Goal: Find specific page/section

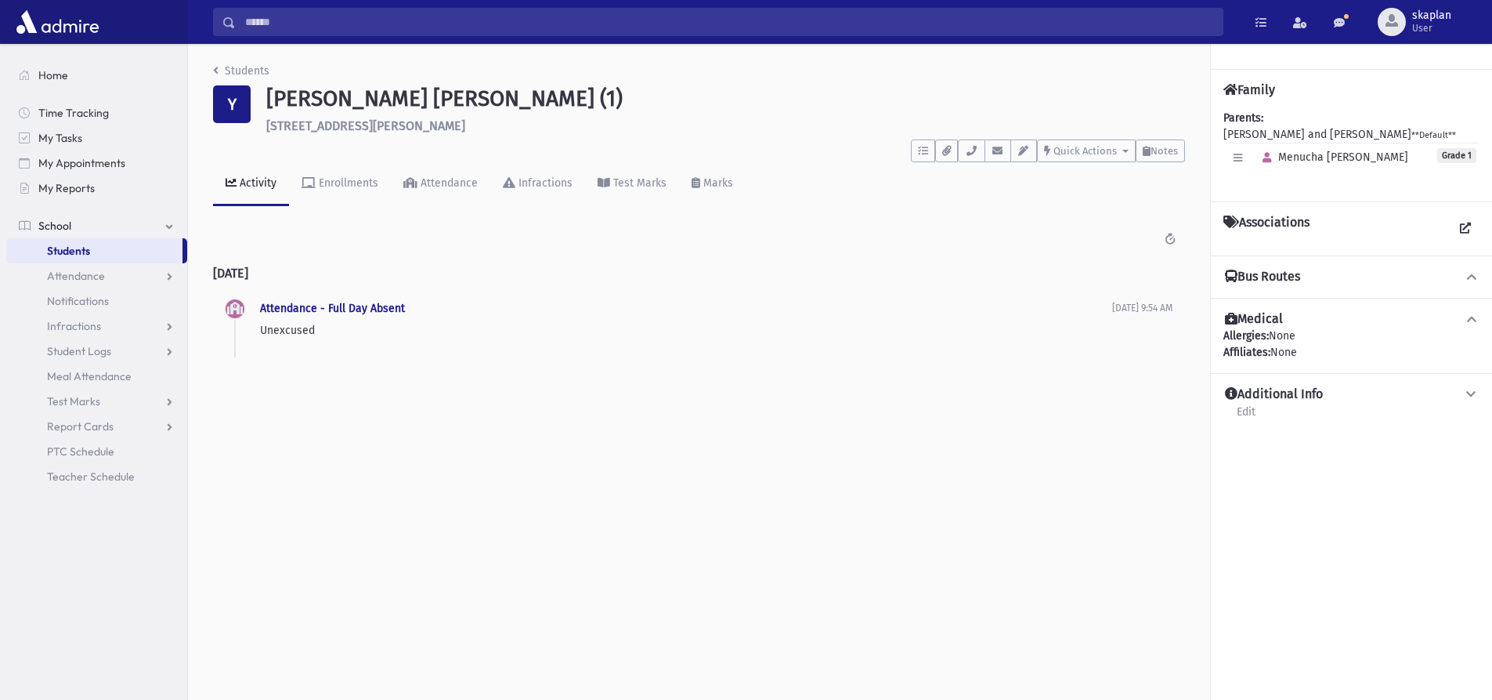
click at [342, 21] on input "Search" at bounding box center [729, 22] width 987 height 28
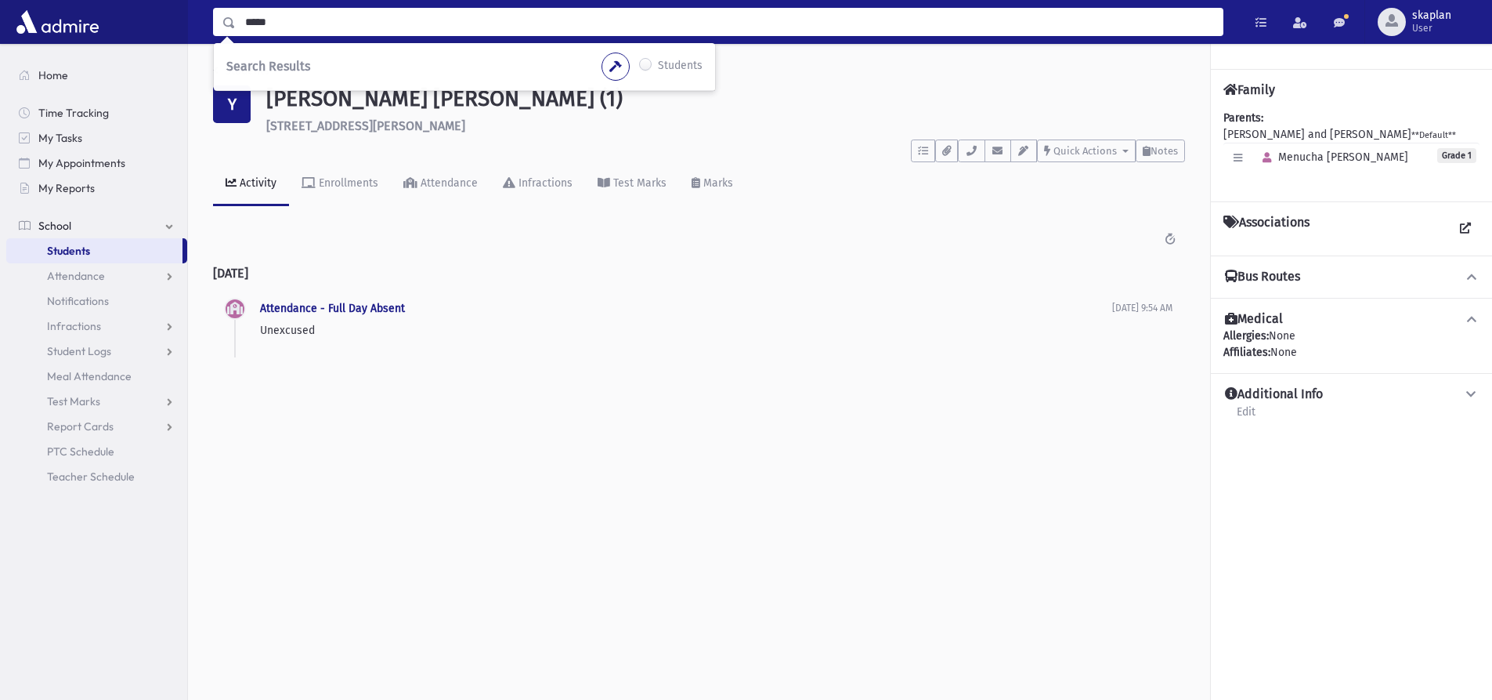
type input "*****"
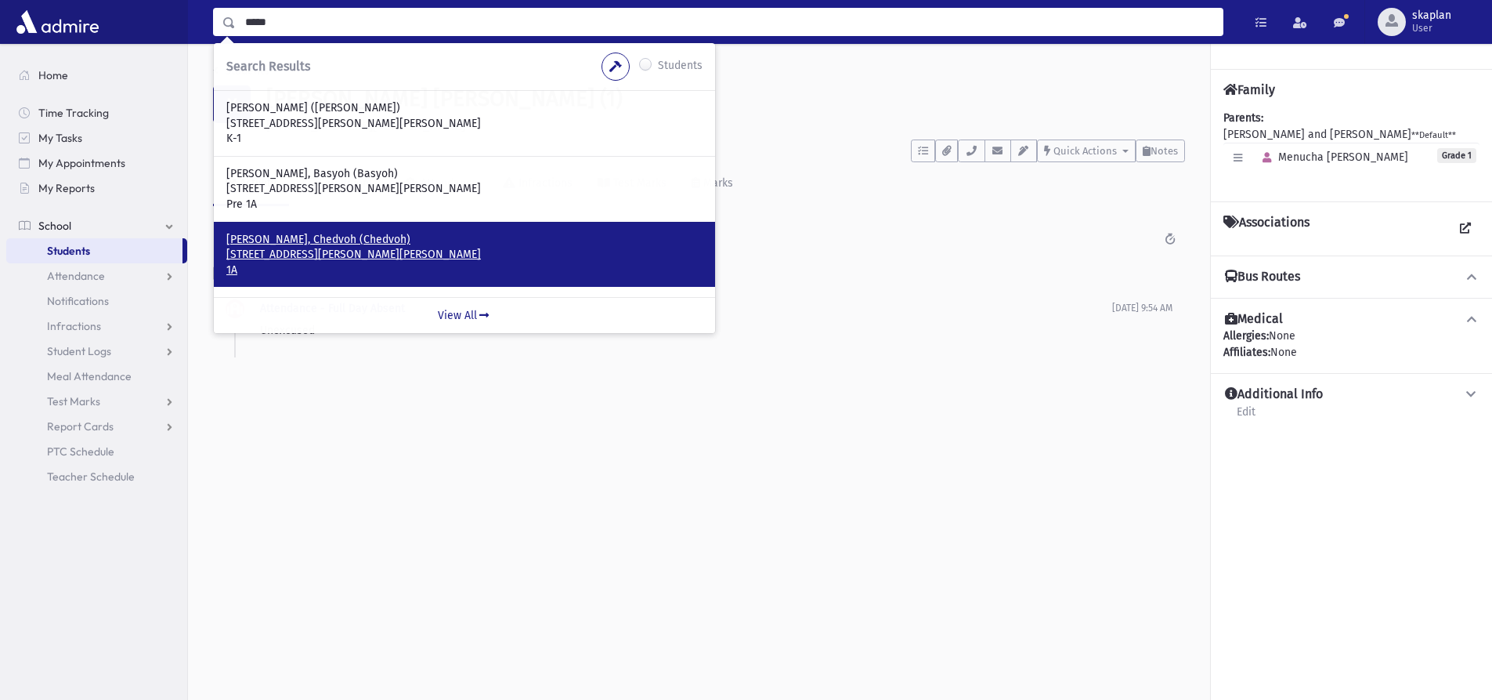
click at [291, 250] on p "[STREET_ADDRESS][PERSON_NAME][PERSON_NAME]" at bounding box center [464, 255] width 476 height 16
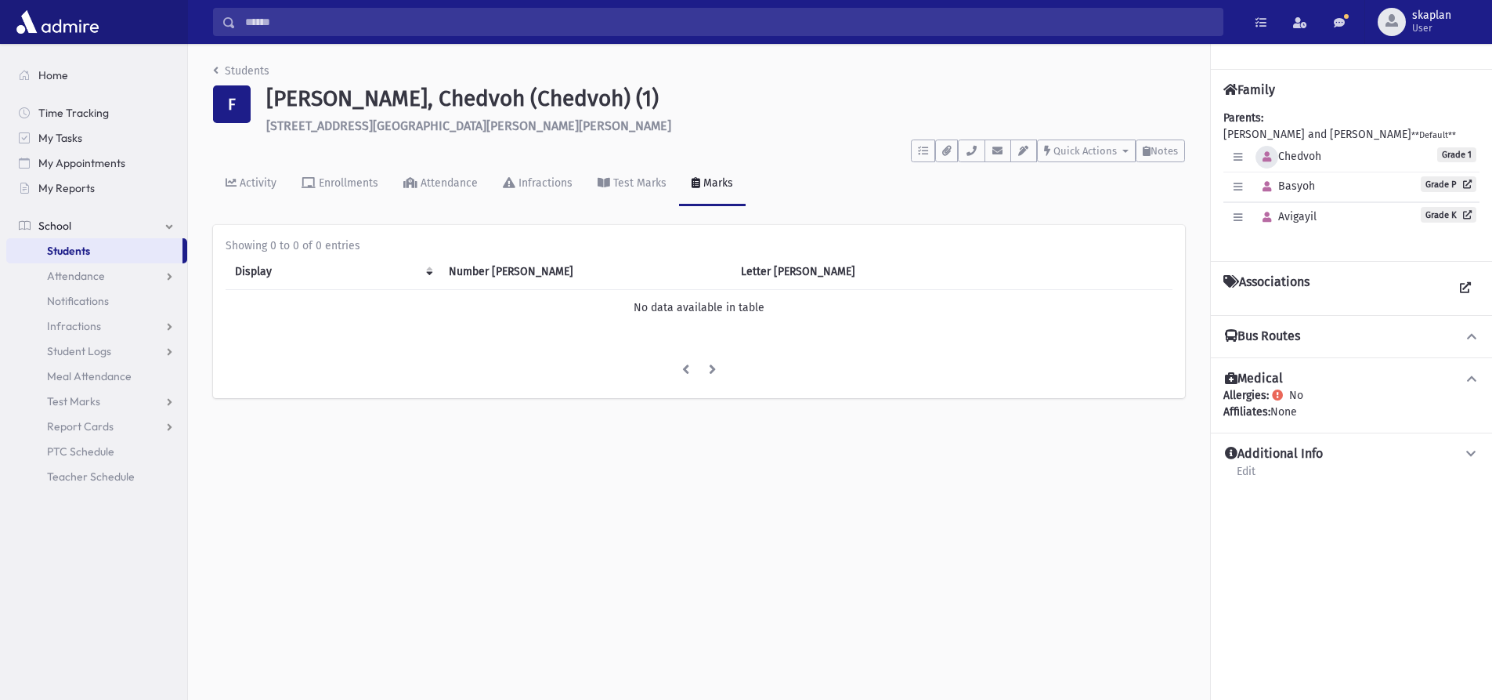
click at [1270, 150] on button "button" at bounding box center [1267, 157] width 23 height 23
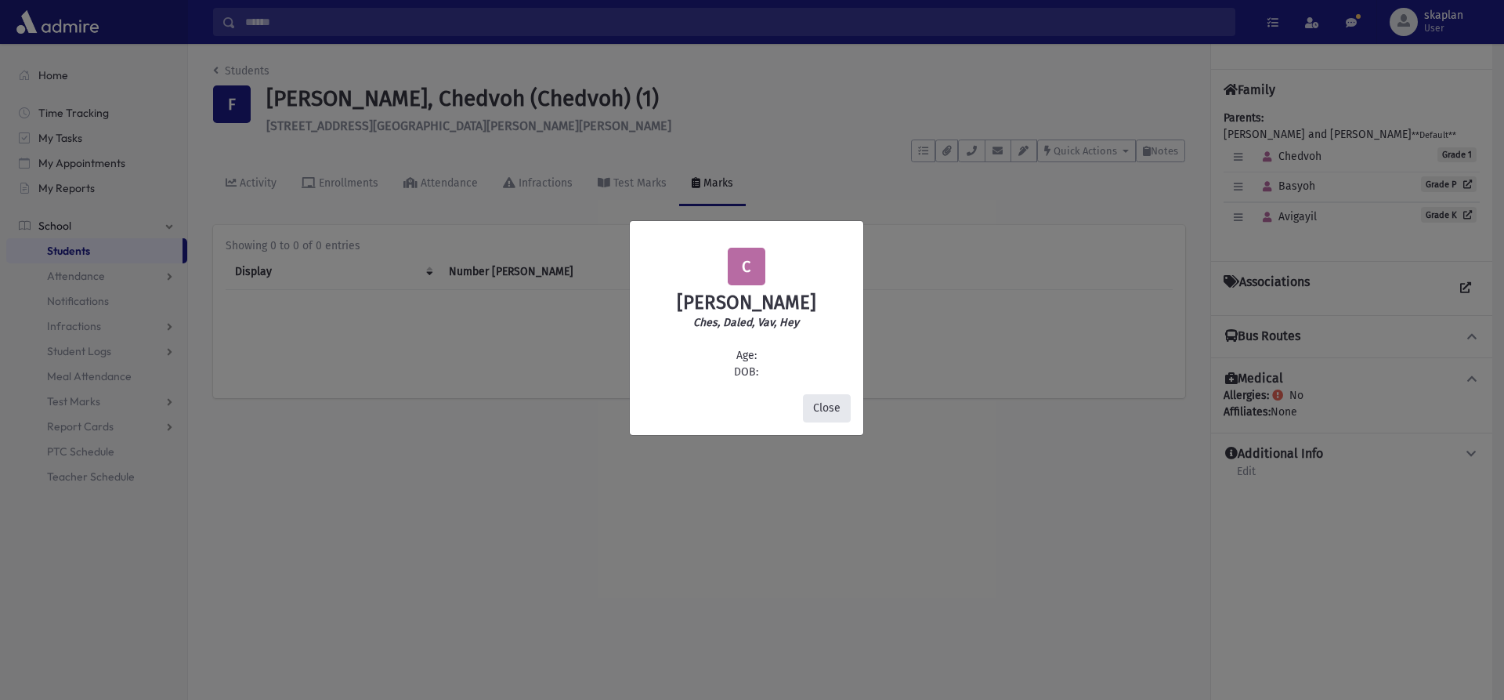
click at [839, 413] on button "Close" at bounding box center [827, 408] width 48 height 28
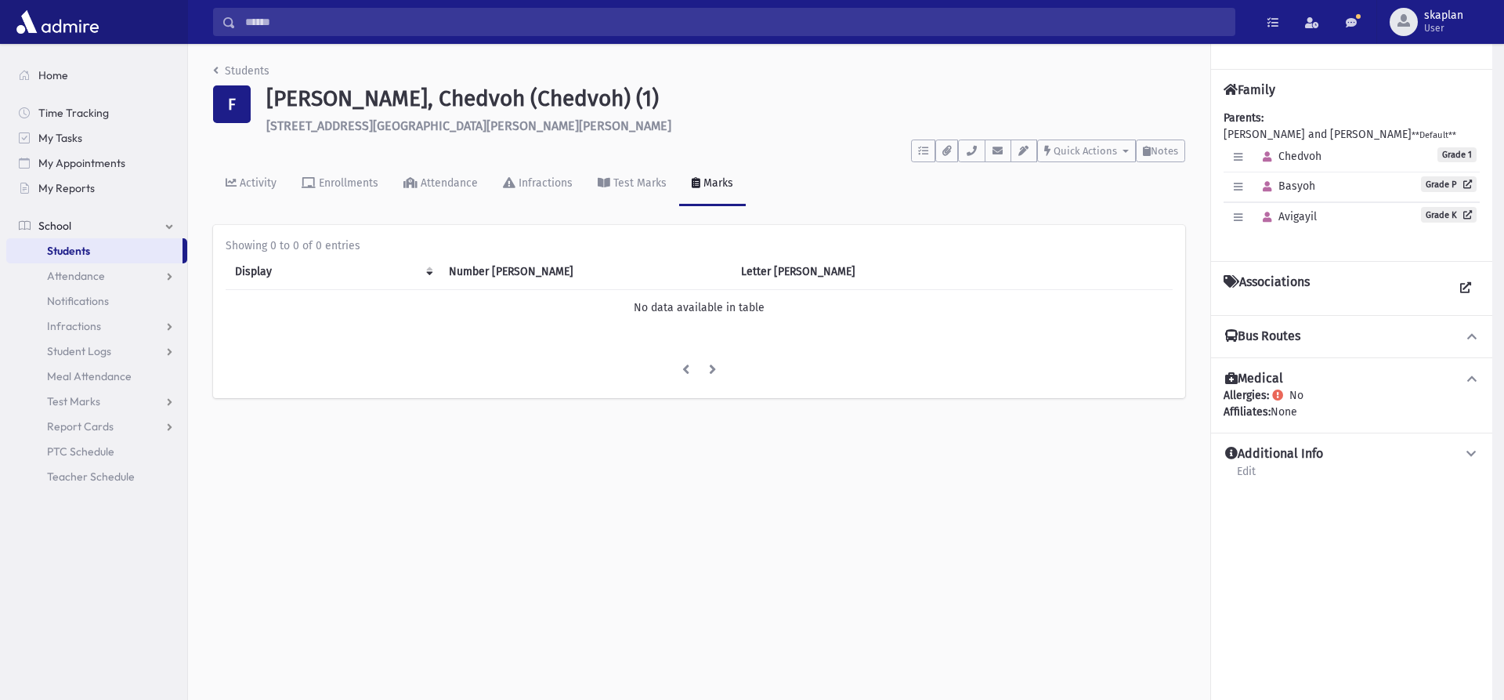
click at [839, 383] on button "Close" at bounding box center [827, 369] width 48 height 28
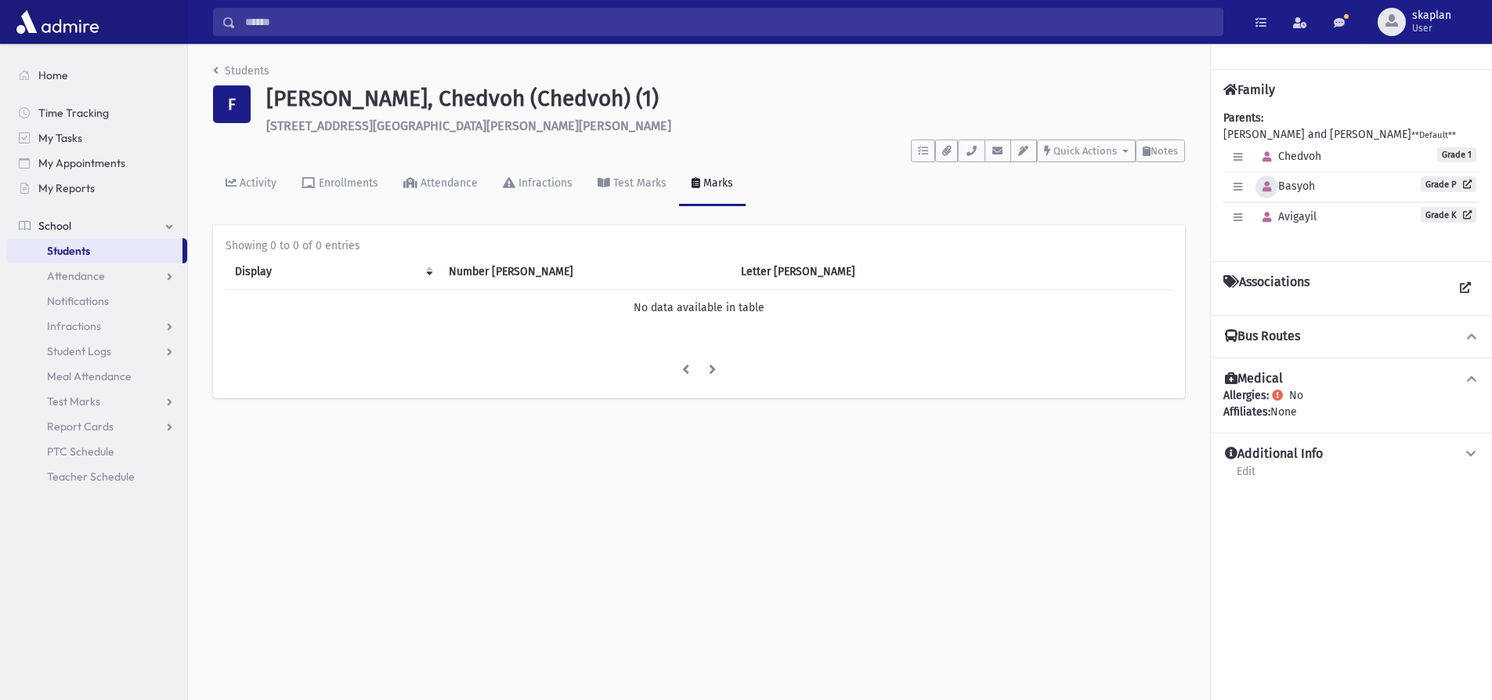
click at [1275, 190] on button "button" at bounding box center [1267, 186] width 23 height 23
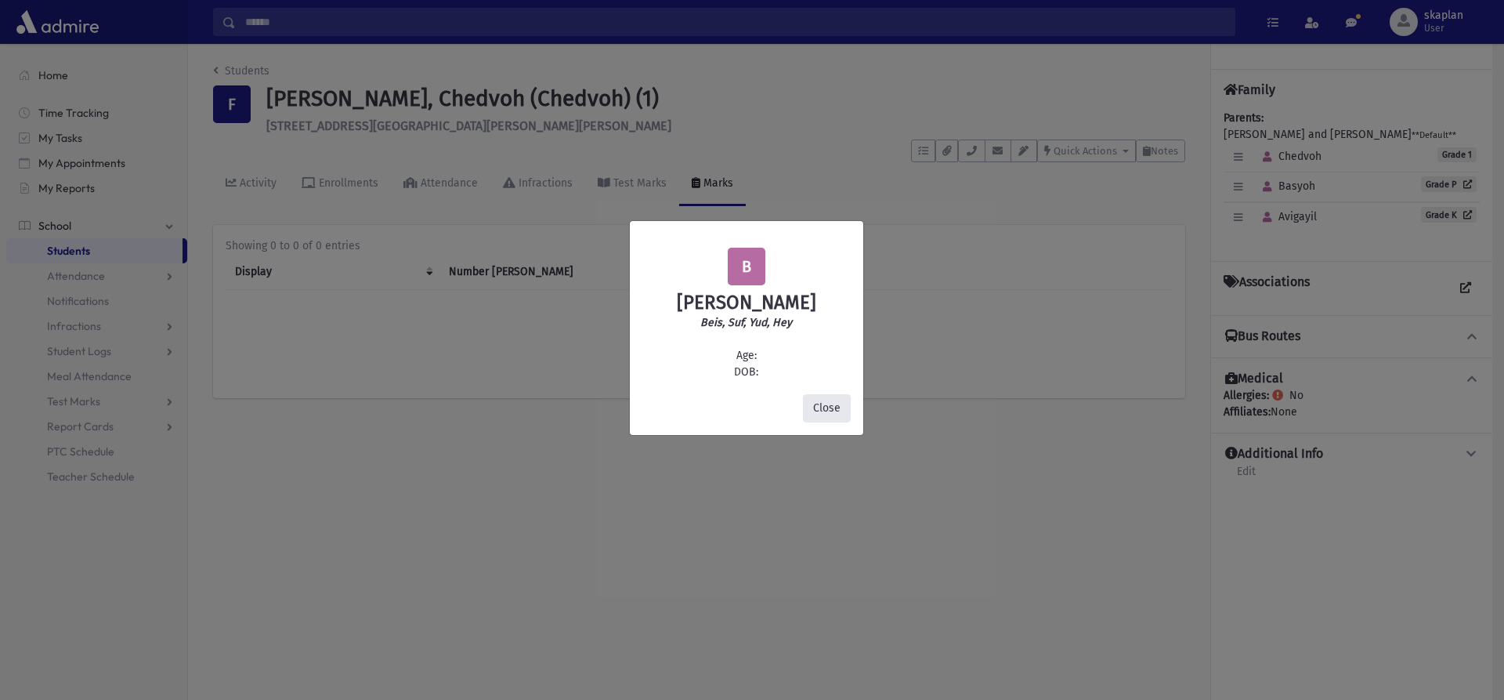
click at [832, 420] on button "Close" at bounding box center [827, 408] width 48 height 28
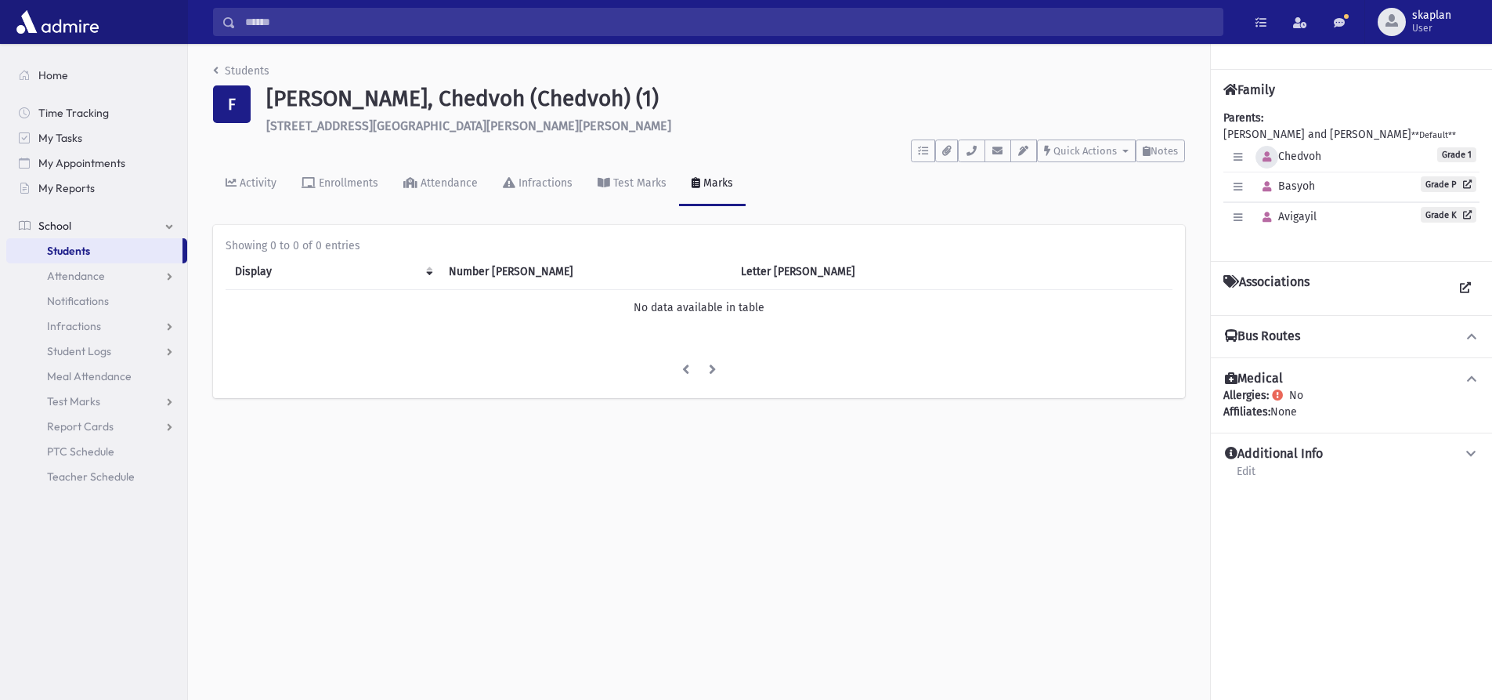
click at [1268, 157] on icon "button" at bounding box center [1267, 157] width 9 height 10
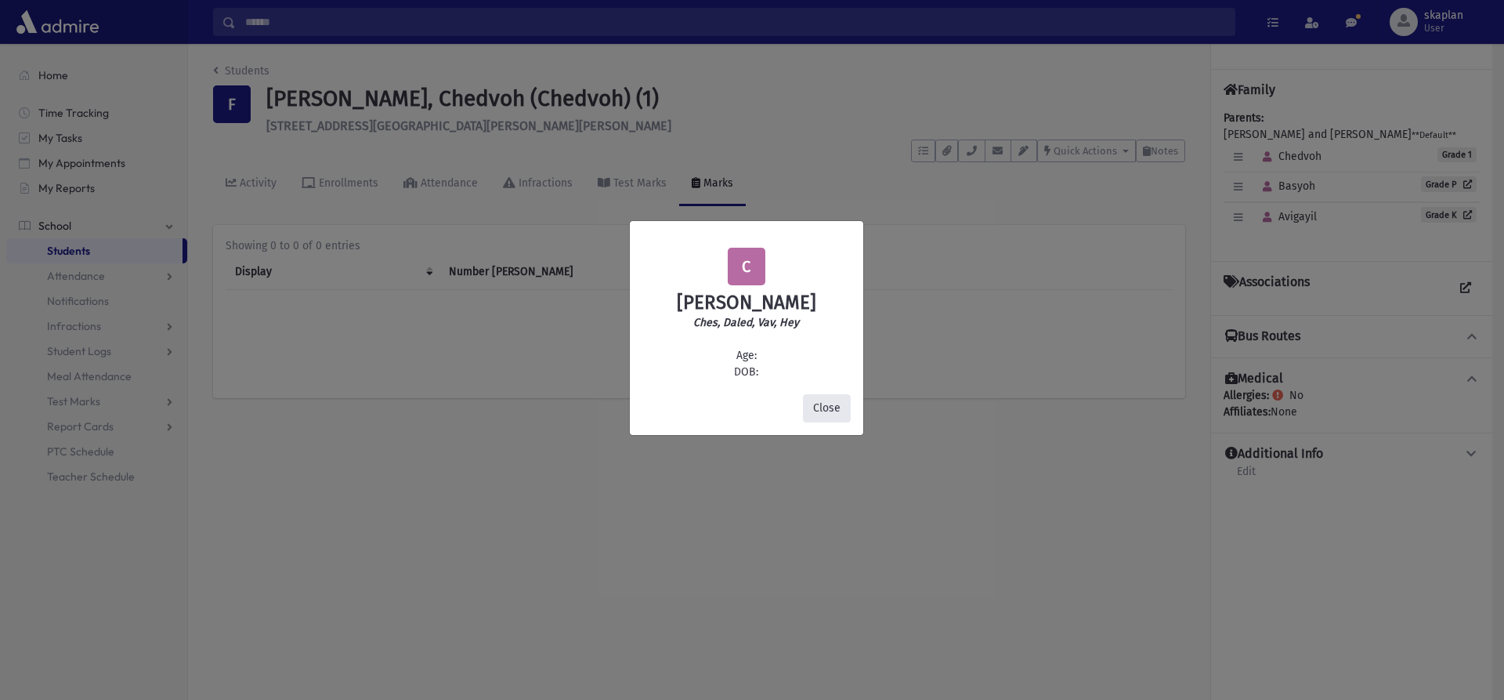
click at [818, 401] on button "Close" at bounding box center [827, 408] width 48 height 28
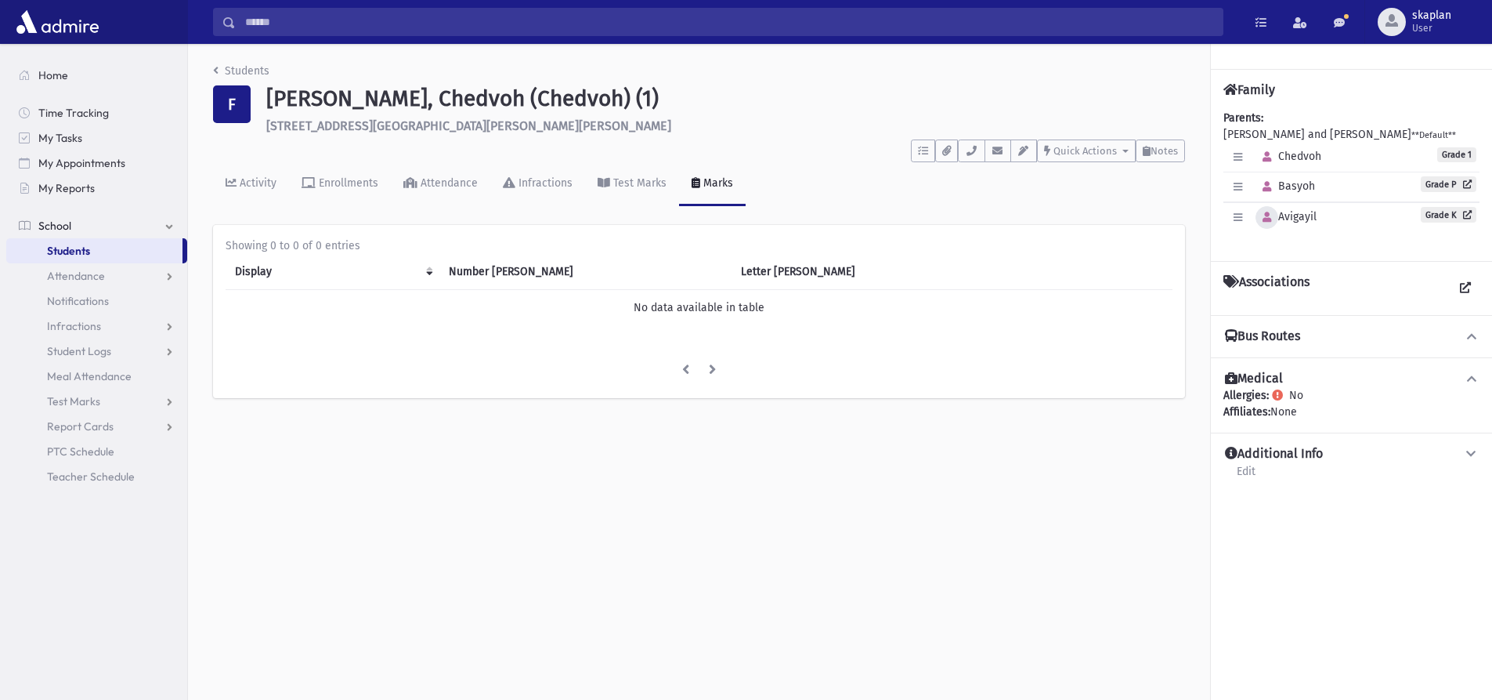
click at [1266, 219] on icon "button" at bounding box center [1267, 217] width 9 height 10
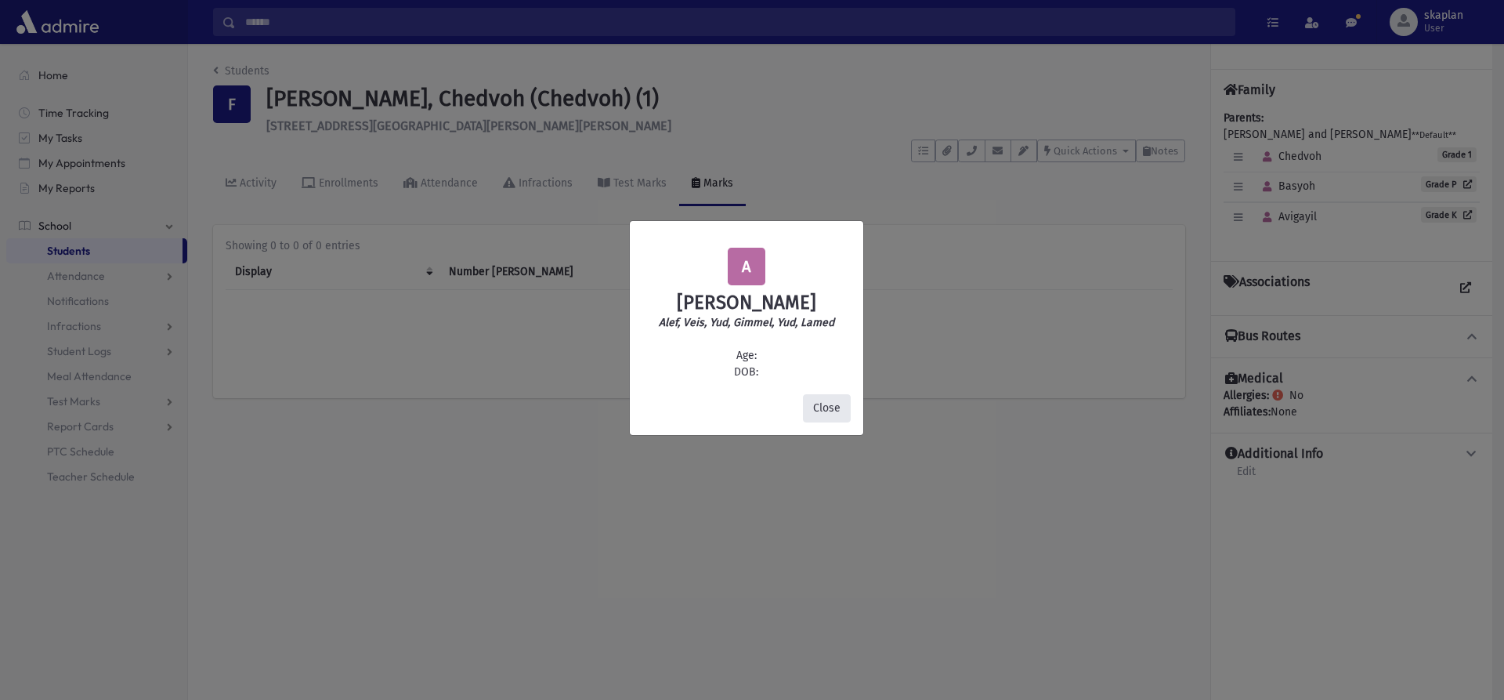
click at [826, 403] on button "Close" at bounding box center [827, 408] width 48 height 28
